Goal: Transaction & Acquisition: Purchase product/service

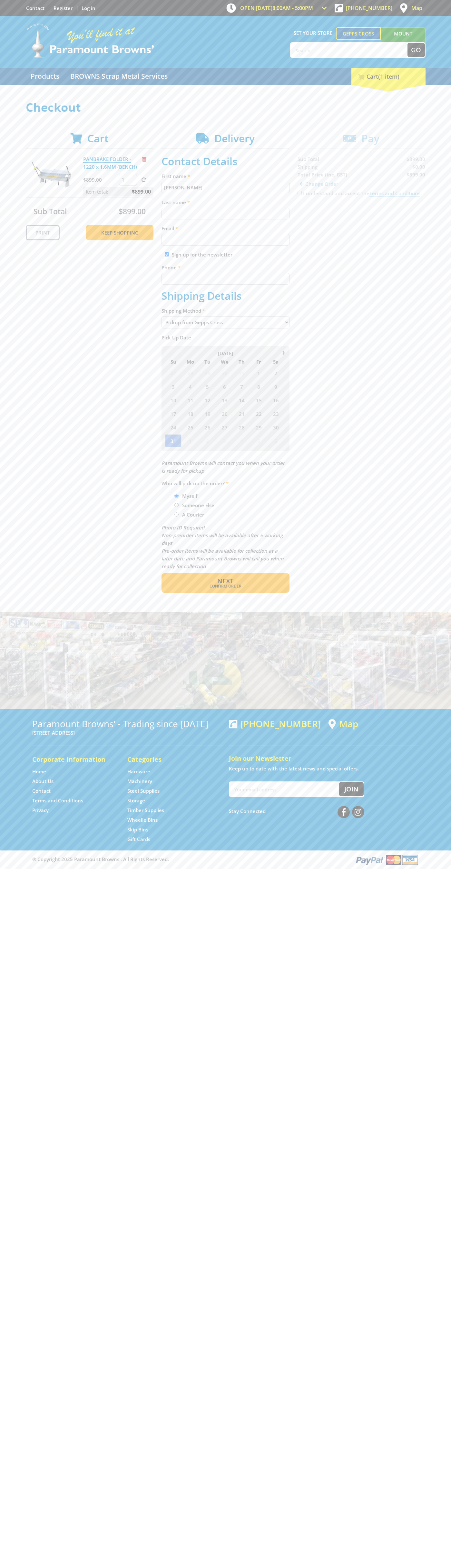
type input "[PERSON_NAME]"
type input "[EMAIL_ADDRESS][DOMAIN_NAME]"
type input "0293744000"
click at [225, 581] on span "Next" at bounding box center [226, 581] width 16 height 9
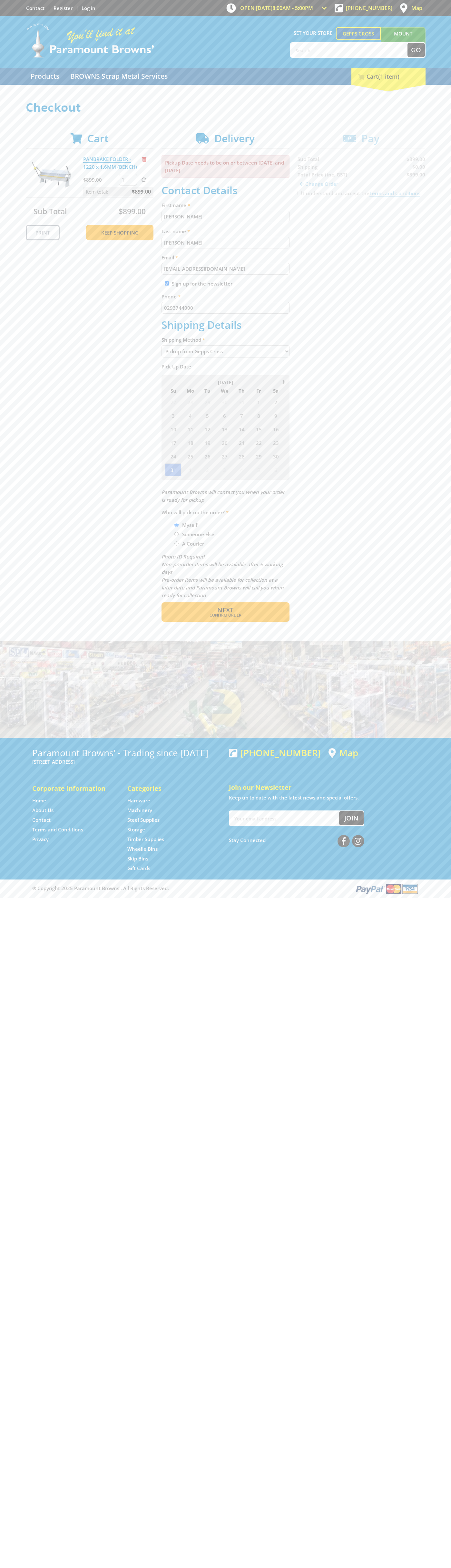
type input "[PERSON_NAME]"
click at [225, 615] on span "Confirm order" at bounding box center [225, 615] width 100 height 4
click at [225, 610] on span "Next" at bounding box center [226, 610] width 16 height 9
